Goal: Information Seeking & Learning: Learn about a topic

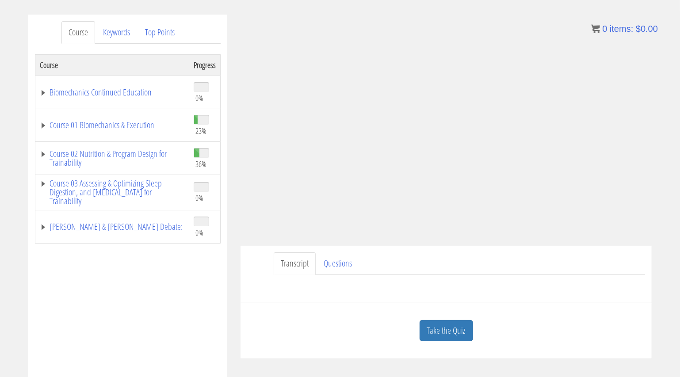
scroll to position [102, 0]
click at [596, 301] on div "Transcript Questions Have a question on this unit? Please submit it here: Name …" at bounding box center [445, 273] width 411 height 57
click at [626, 268] on ul "Transcript Questions" at bounding box center [459, 263] width 371 height 23
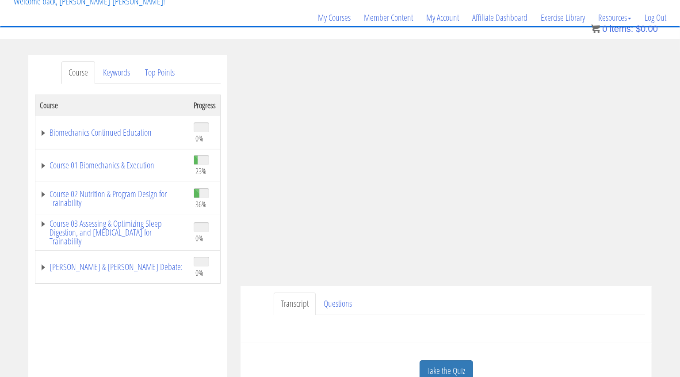
scroll to position [56, 0]
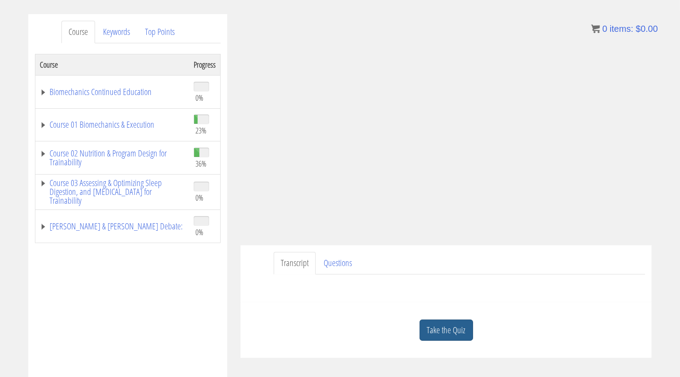
click at [440, 320] on link "Take the Quiz" at bounding box center [445, 330] width 53 height 22
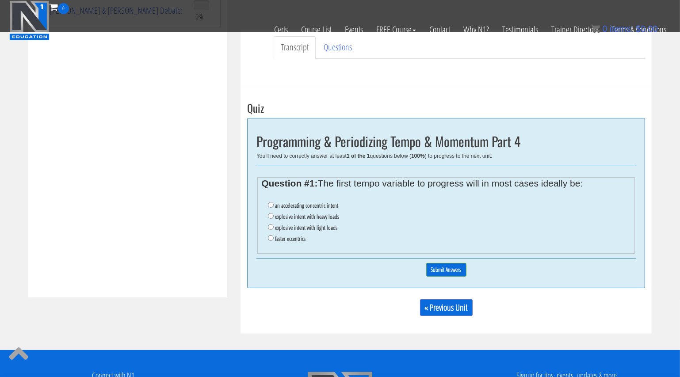
scroll to position [262, 0]
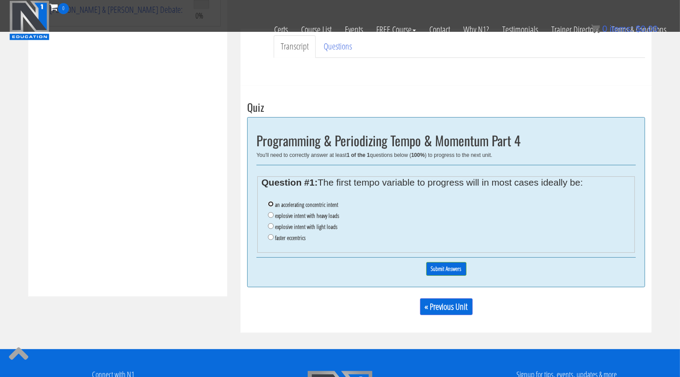
click at [272, 205] on input "an accelerating concentric intent" at bounding box center [271, 204] width 6 height 6
radio input "true"
click at [449, 268] on input "Submit Answers" at bounding box center [446, 269] width 40 height 14
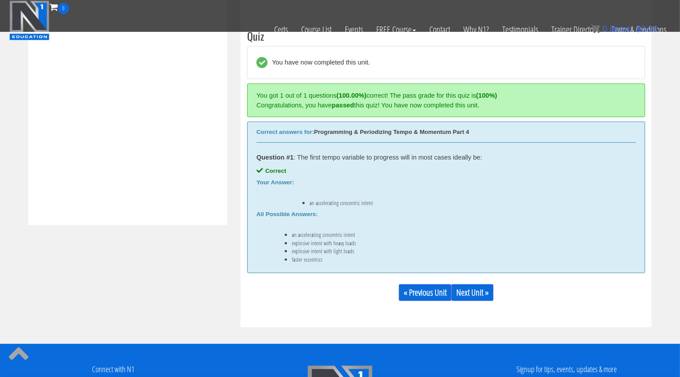
scroll to position [335, 0]
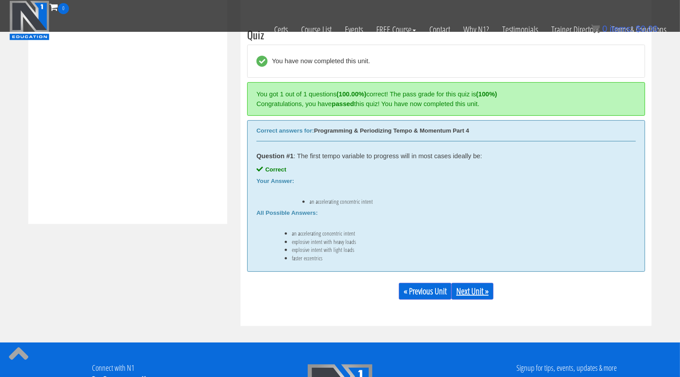
click at [463, 284] on link "Next Unit »" at bounding box center [472, 291] width 42 height 17
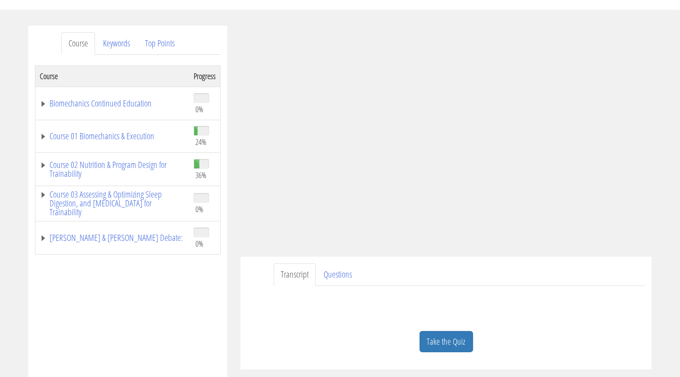
scroll to position [91, 0]
click at [43, 137] on link "Course 01 Biomechanics & Execution" at bounding box center [112, 135] width 145 height 9
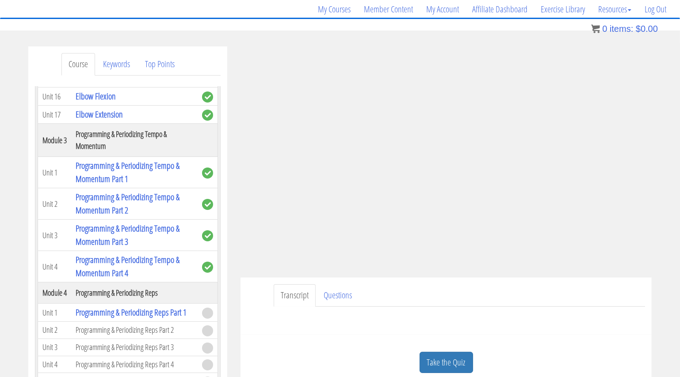
scroll to position [68, 0]
